Goal: Task Accomplishment & Management: Use online tool/utility

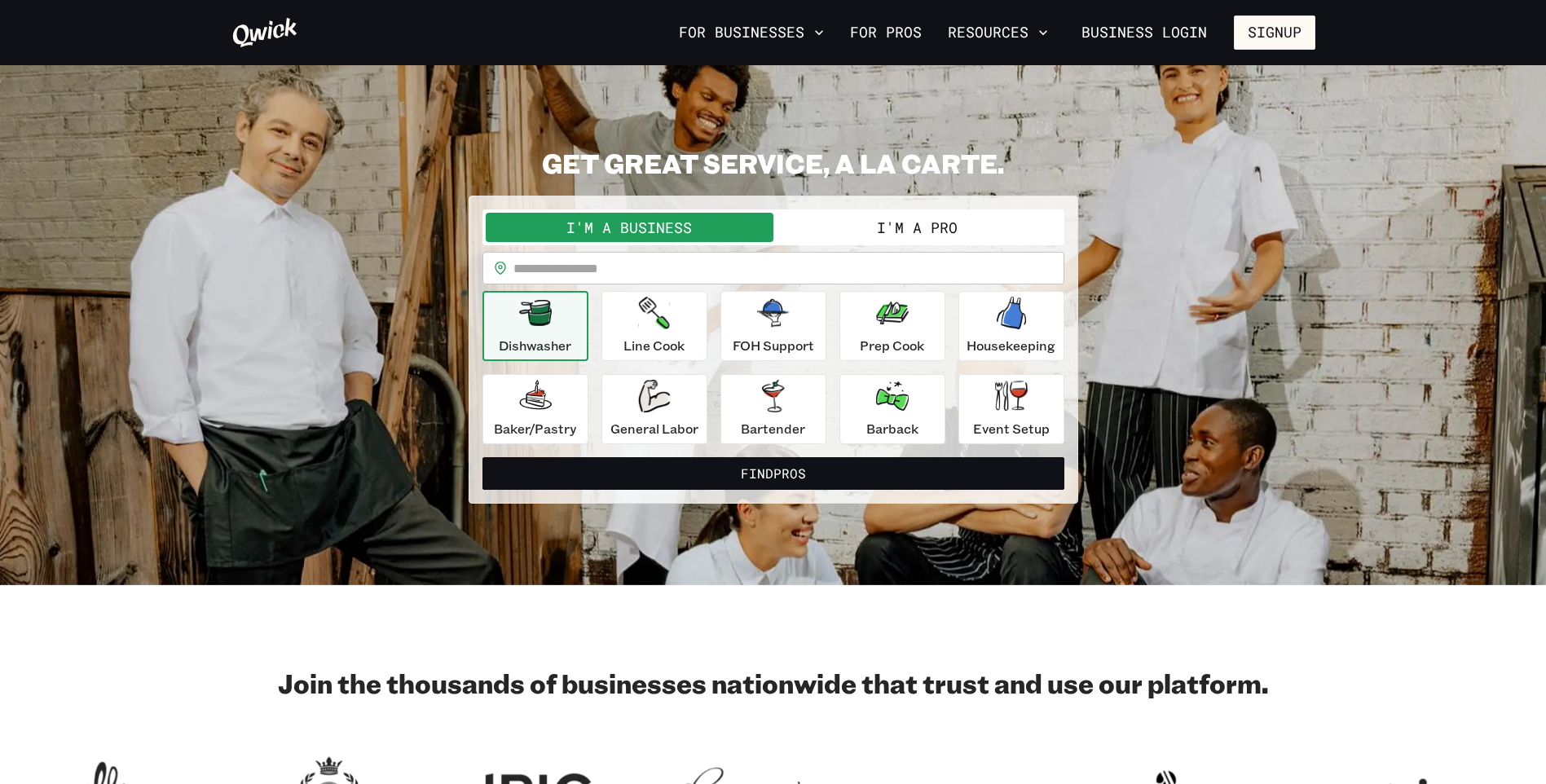
click at [584, 222] on button "I'm a Business" at bounding box center [630, 227] width 288 height 29
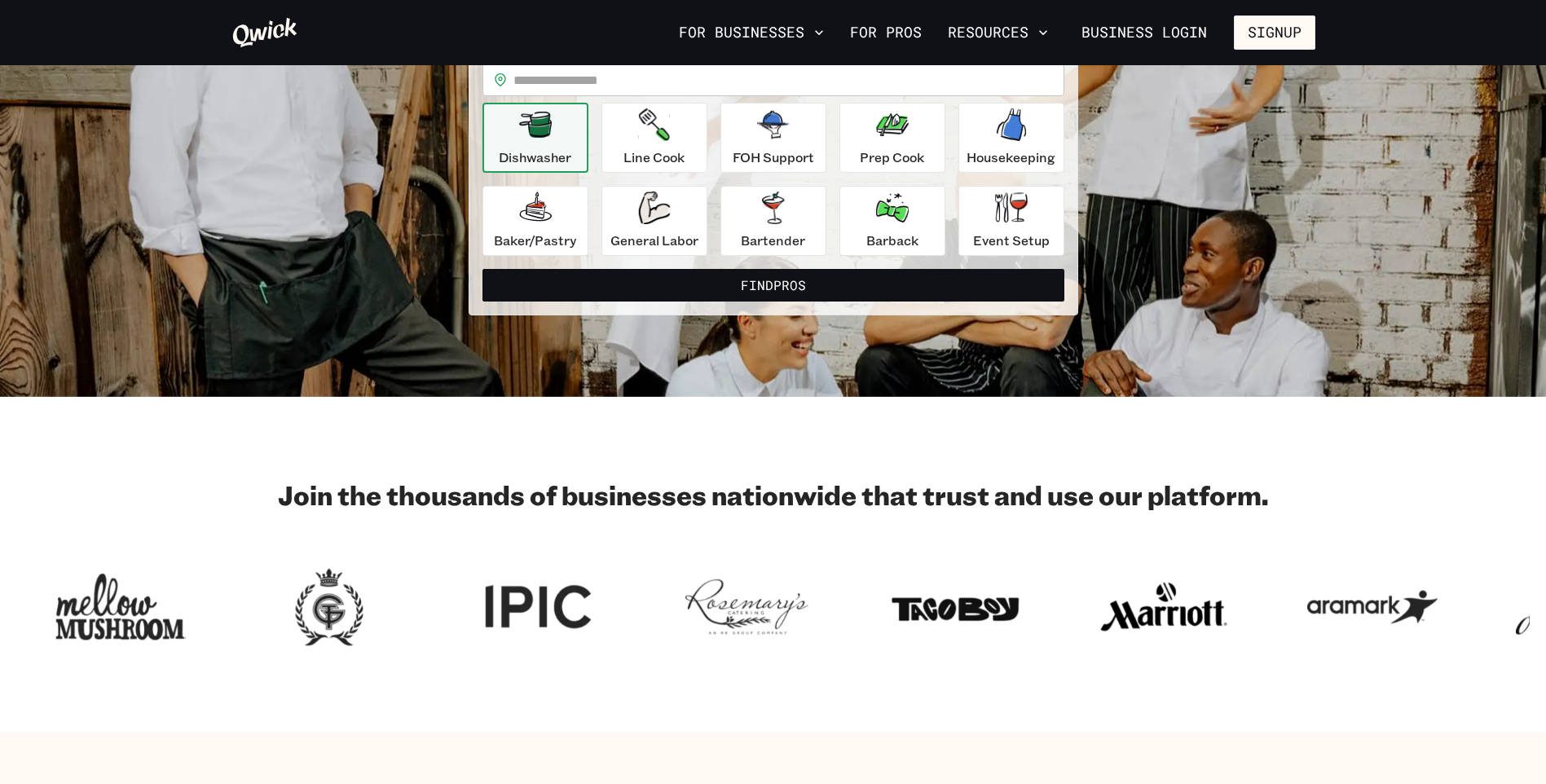
scroll to position [163, 0]
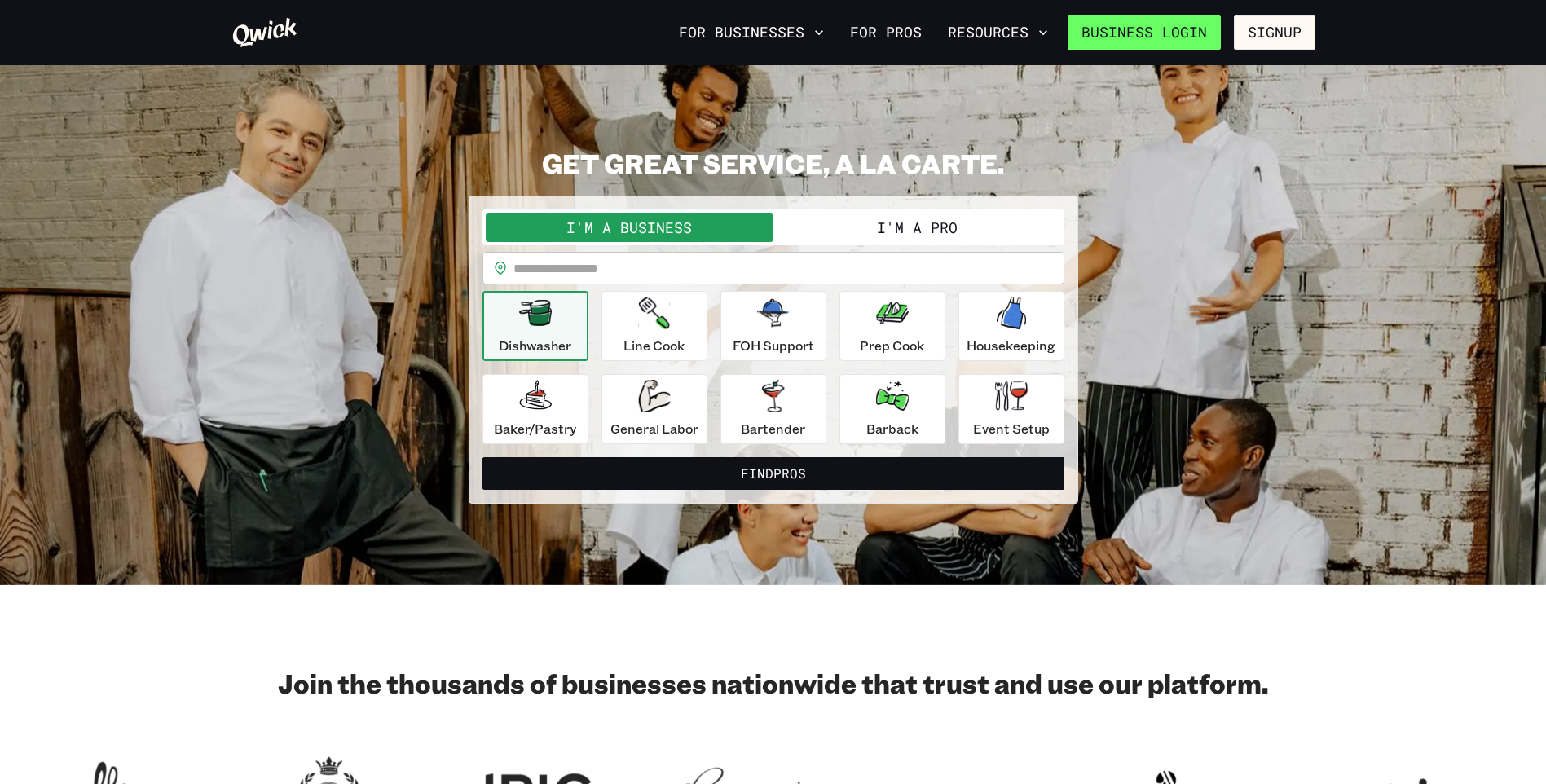
click at [1136, 38] on link "Business Login" at bounding box center [1144, 32] width 153 height 34
